Goal: Task Accomplishment & Management: Use online tool/utility

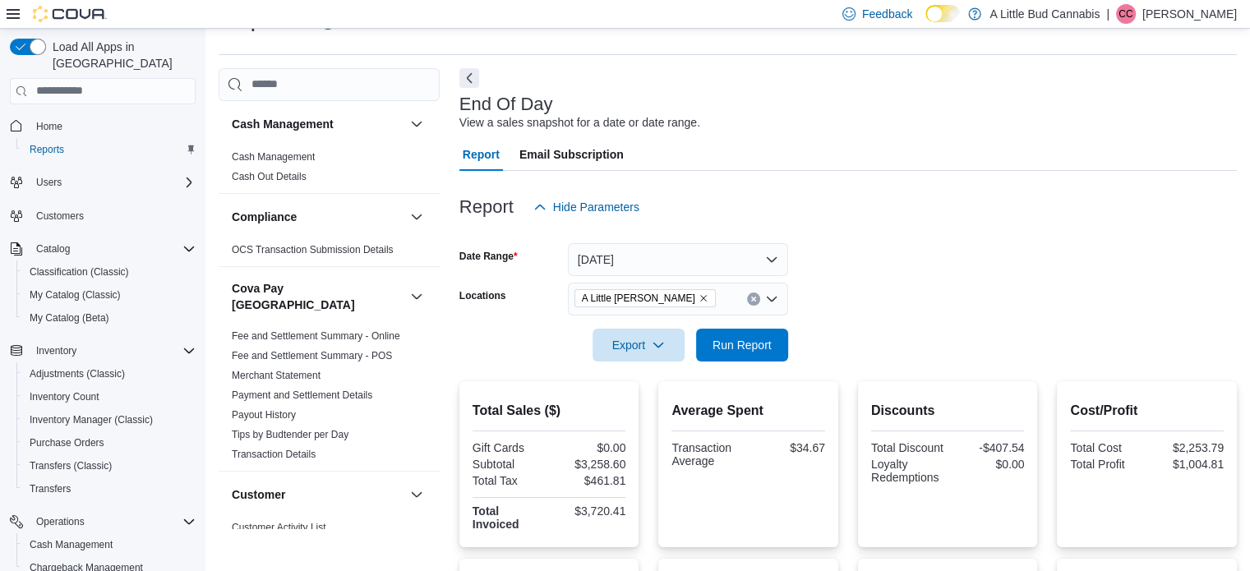
scroll to position [164, 0]
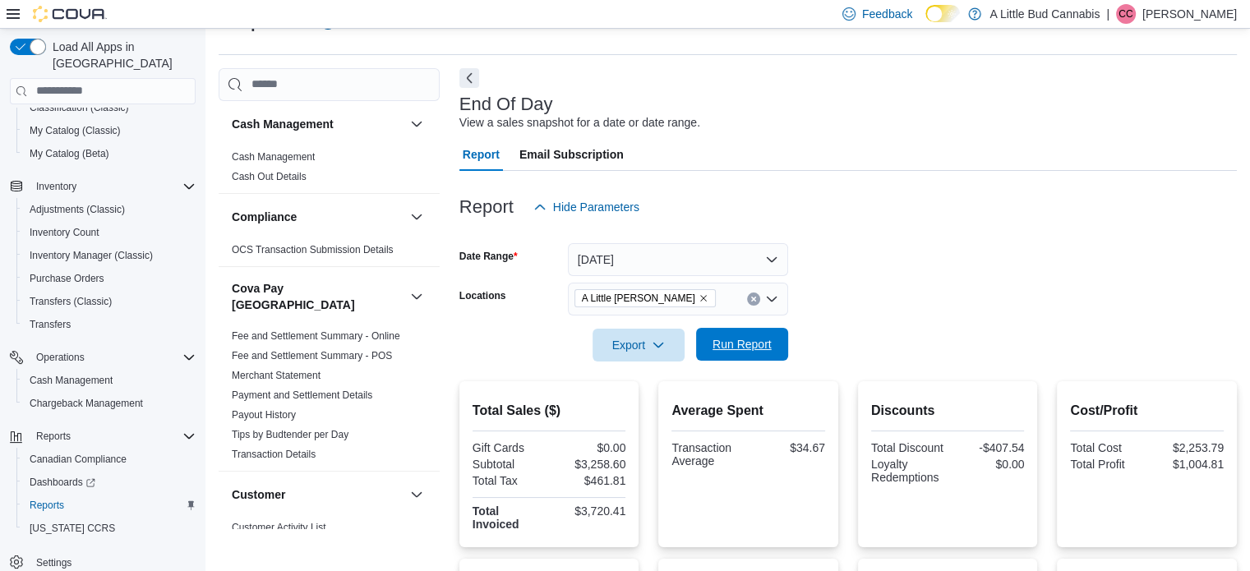
click at [759, 343] on span "Run Report" at bounding box center [741, 344] width 59 height 16
click at [766, 339] on span "Run Report" at bounding box center [741, 344] width 59 height 16
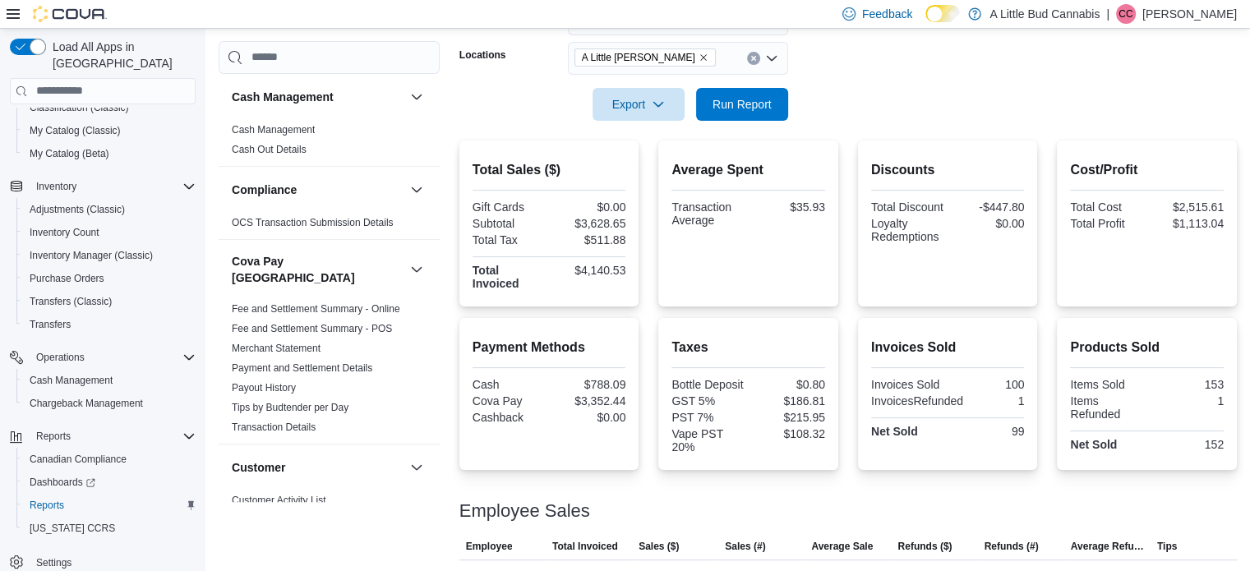
scroll to position [369, 0]
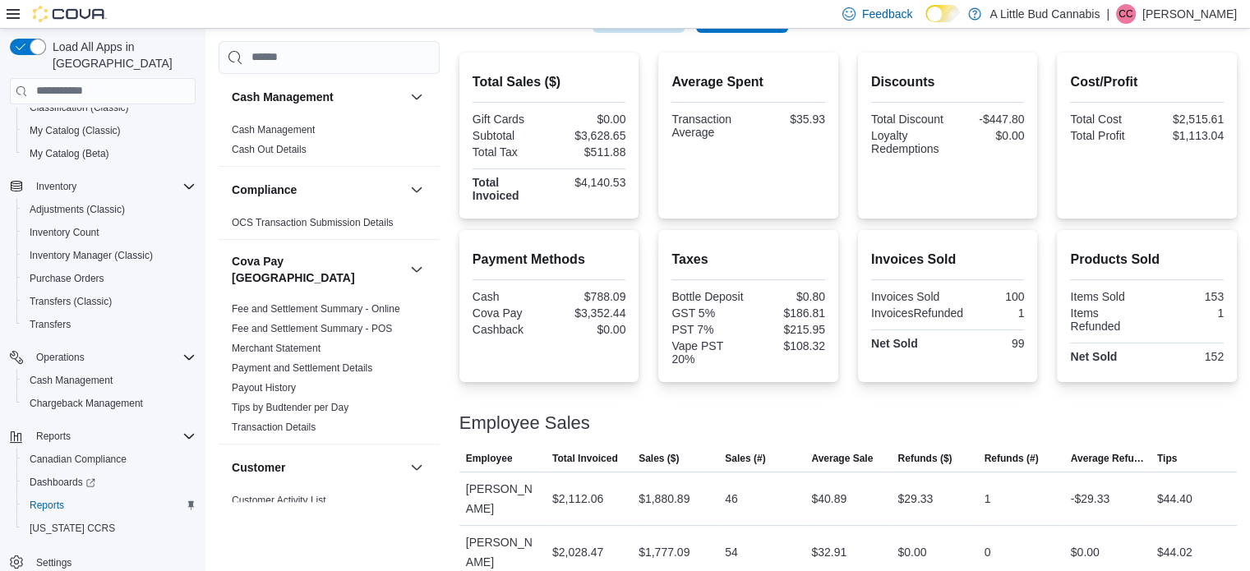
click at [851, 228] on div "Total Sales ($) Gift Cards $0.00 Subtotal $3,628.65 Total Tax $511.88 Total Inv…" at bounding box center [847, 316] width 777 height 527
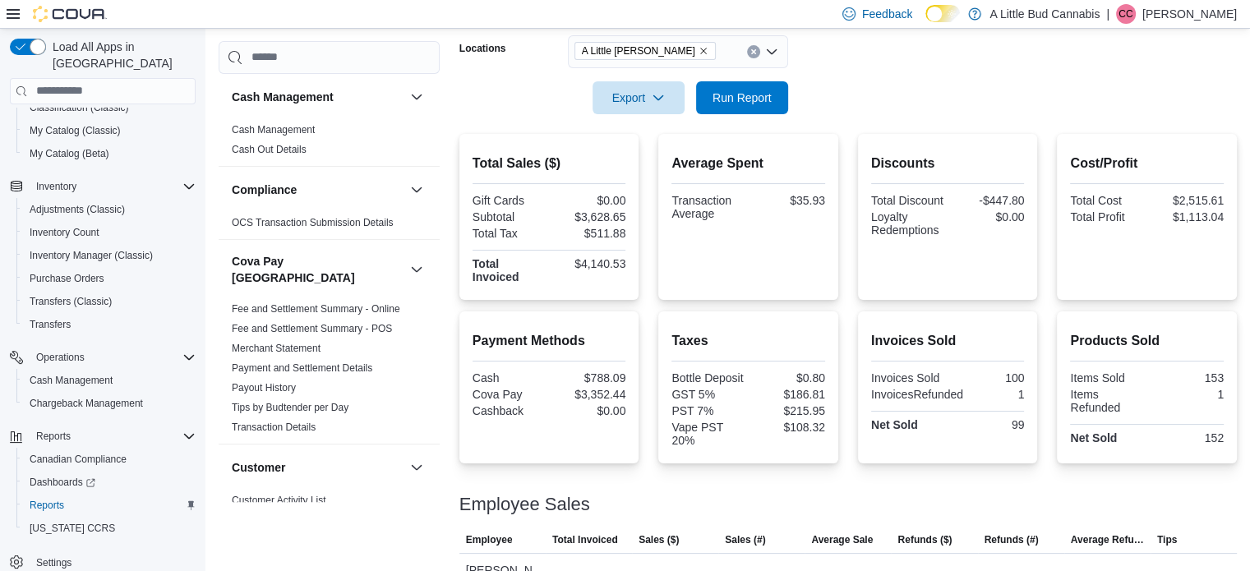
scroll to position [287, 0]
click at [751, 99] on span "Run Report" at bounding box center [741, 98] width 59 height 16
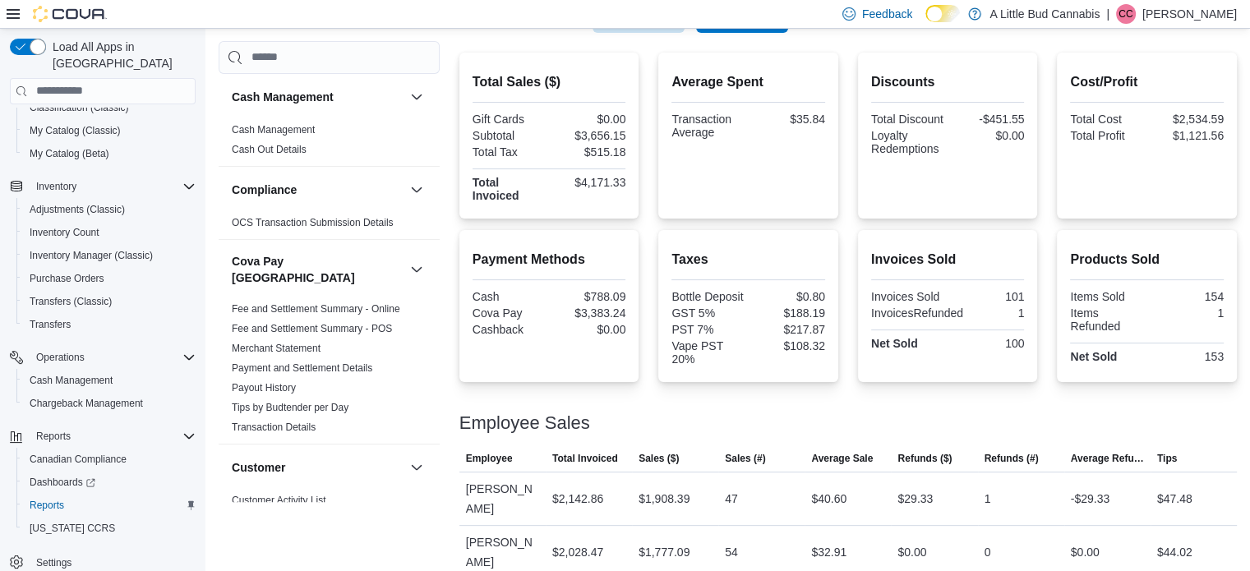
click at [853, 226] on div "Total Sales ($) Gift Cards $0.00 Subtotal $3,656.15 Total Tax $515.18 Total Inv…" at bounding box center [847, 316] width 777 height 527
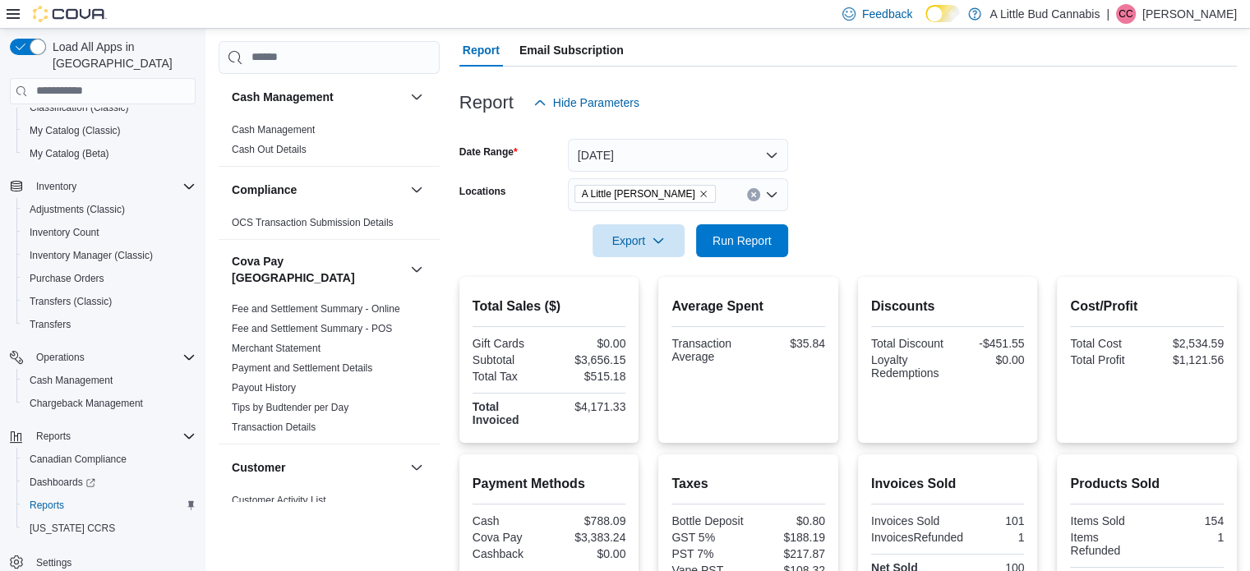
scroll to position [122, 0]
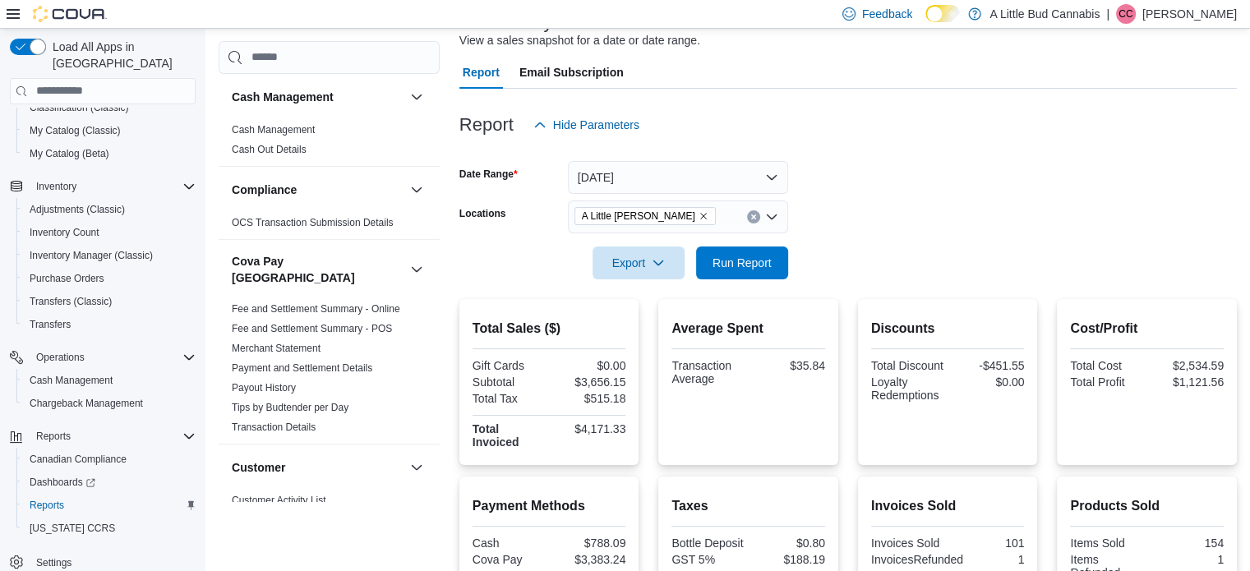
click at [993, 123] on div "Report Hide Parameters" at bounding box center [847, 124] width 777 height 33
drag, startPoint x: 749, startPoint y: 268, endPoint x: 1115, endPoint y: 88, distance: 407.5
click at [749, 269] on span "Run Report" at bounding box center [741, 262] width 59 height 16
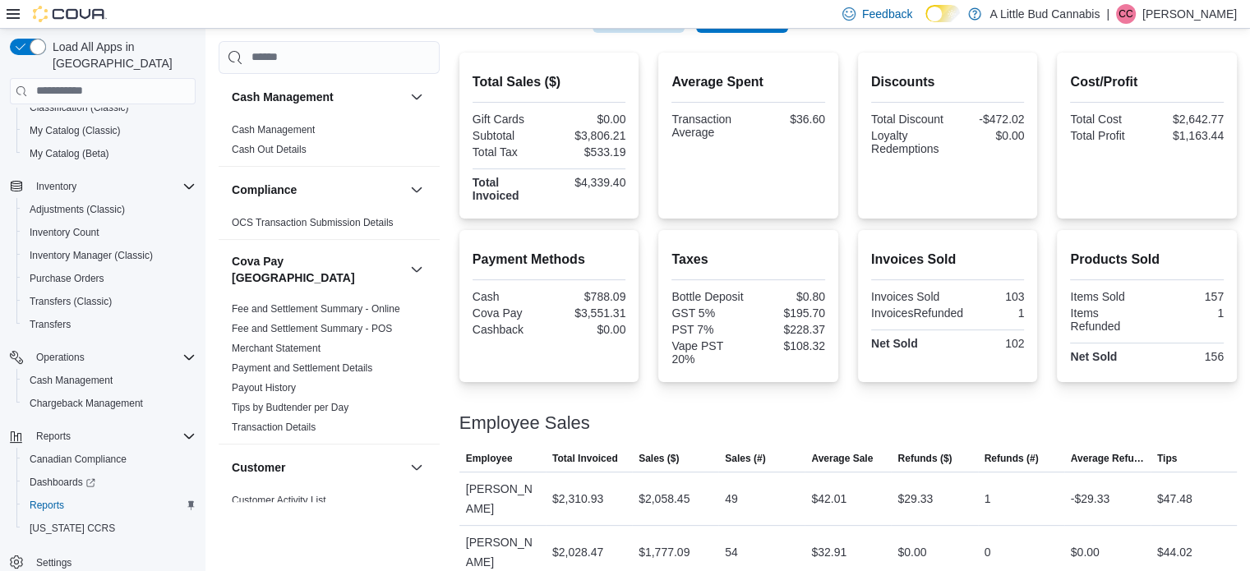
click at [860, 219] on div "Total Sales ($) Gift Cards $0.00 Subtotal $3,806.21 Total Tax $533.19 Total Inv…" at bounding box center [847, 316] width 777 height 527
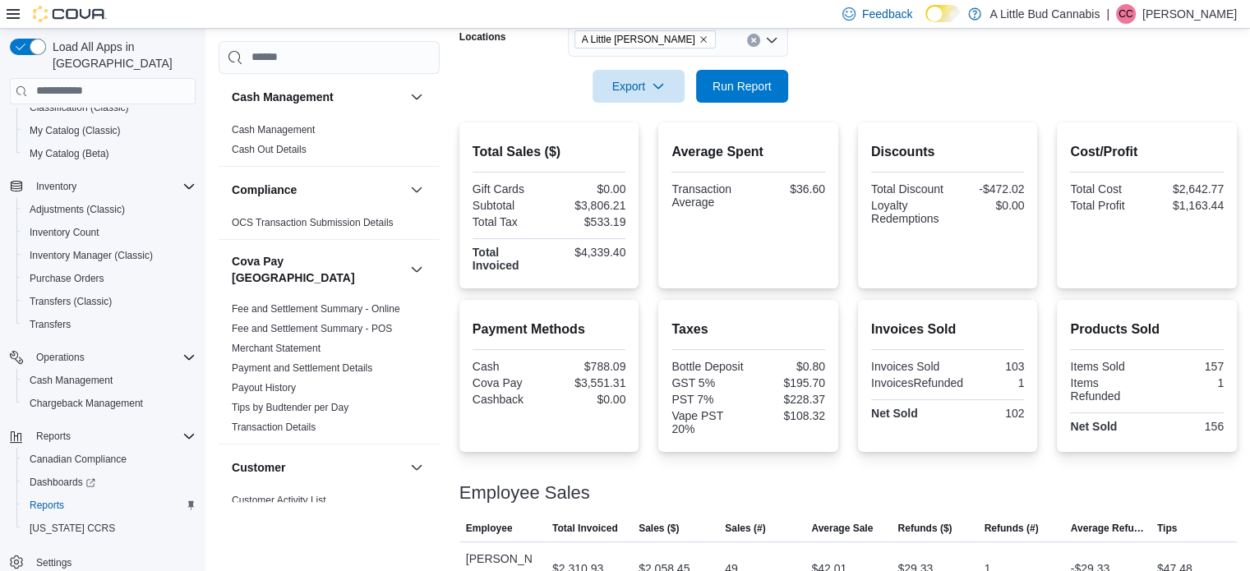
scroll to position [205, 0]
